Goal: Transaction & Acquisition: Subscribe to service/newsletter

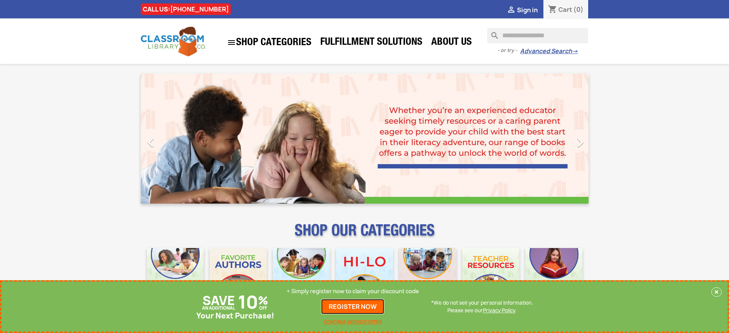
click at [353, 306] on link "REGISTER NOW" at bounding box center [352, 306] width 63 height 15
click at [353, 291] on p "+ Simply register now to claim your discount code" at bounding box center [353, 291] width 132 height 8
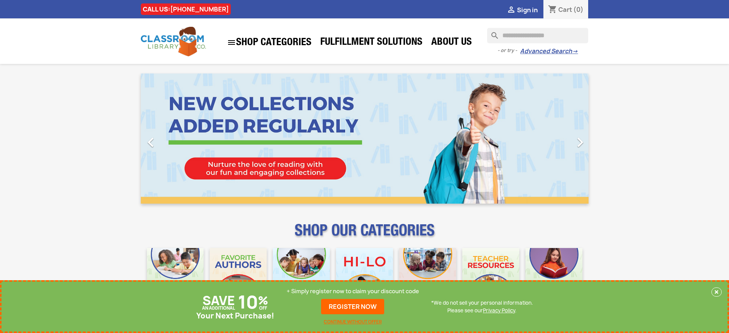
click at [353, 291] on p "+ Simply register now to claim your discount code" at bounding box center [353, 291] width 132 height 8
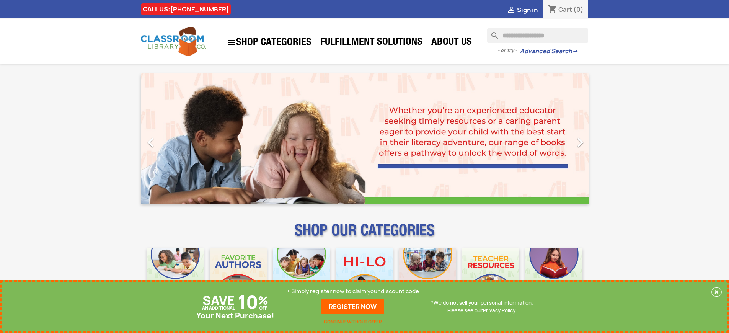
click at [353, 291] on p "+ Simply register now to claim your discount code" at bounding box center [353, 291] width 132 height 8
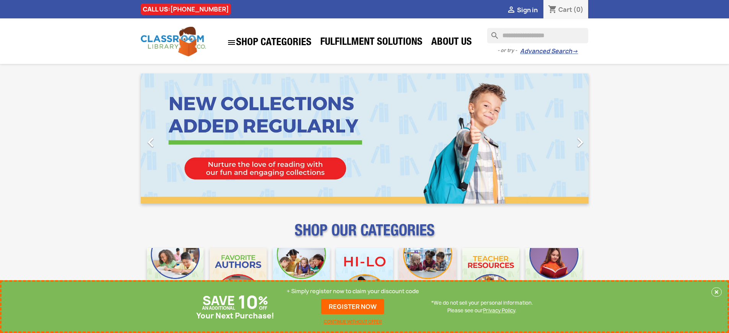
click at [353, 291] on p "+ Simply register now to claim your discount code" at bounding box center [353, 291] width 132 height 8
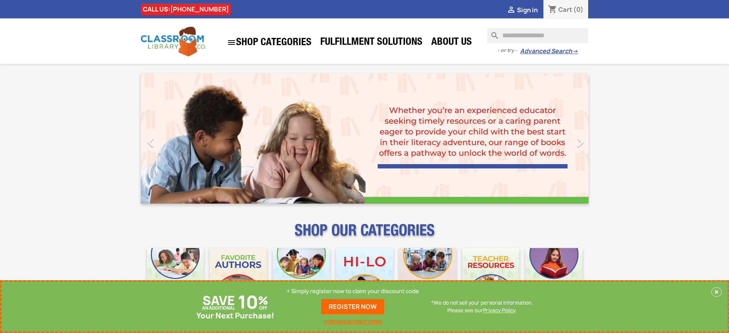
click at [353, 291] on p "+ Simply register now to claim your discount code" at bounding box center [353, 291] width 132 height 8
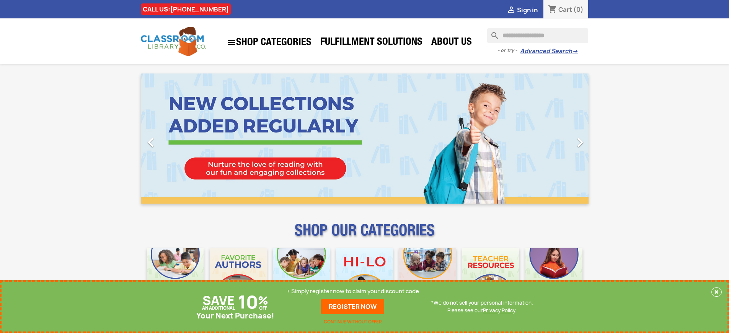
click at [353, 291] on p "+ Simply register now to claim your discount code" at bounding box center [353, 291] width 132 height 8
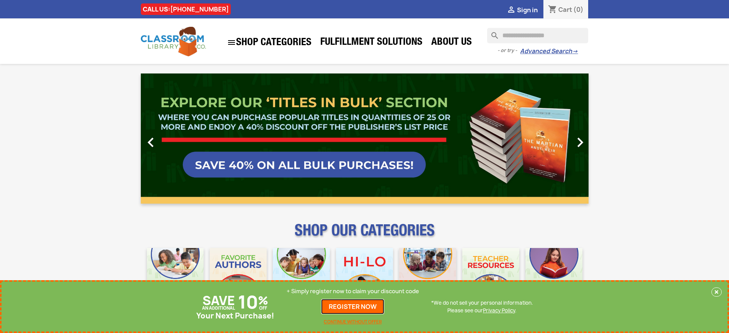
click at [353, 306] on link "REGISTER NOW" at bounding box center [352, 306] width 63 height 15
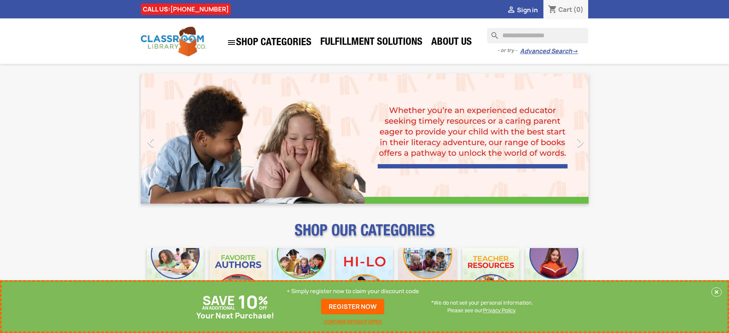
click at [353, 291] on p "+ Simply register now to claim your discount code" at bounding box center [353, 291] width 132 height 8
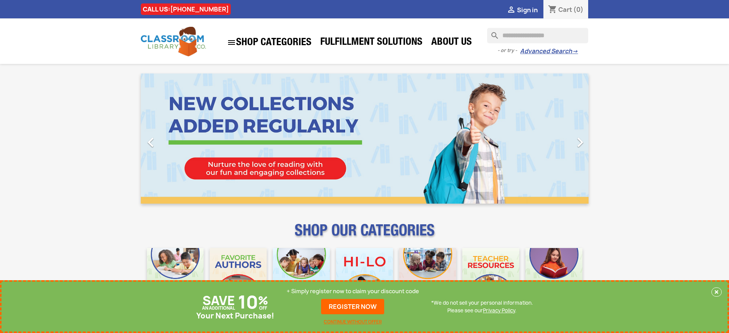
click at [353, 291] on p "+ Simply register now to claim your discount code" at bounding box center [353, 291] width 132 height 8
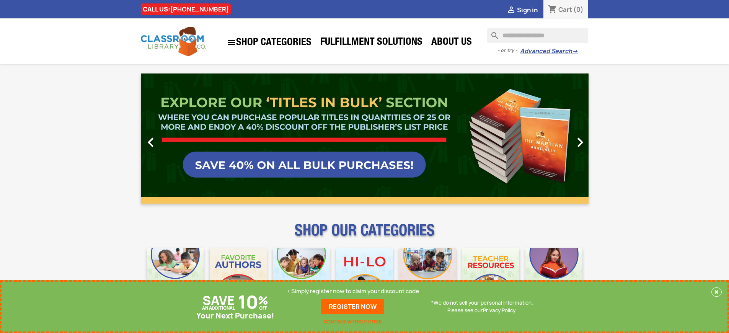
click at [353, 306] on link "REGISTER NOW" at bounding box center [352, 306] width 63 height 15
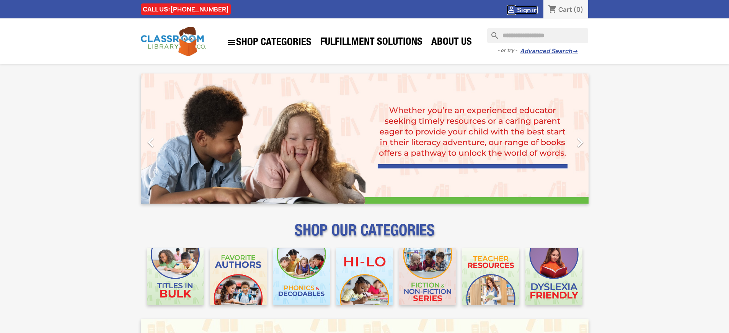
click at [527, 10] on span "Sign in" at bounding box center [527, 10] width 21 height 8
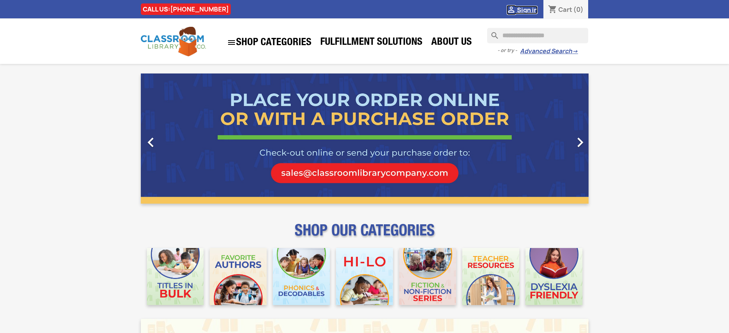
click at [527, 10] on span "Sign in" at bounding box center [527, 10] width 21 height 8
